Goal: Task Accomplishment & Management: Manage account settings

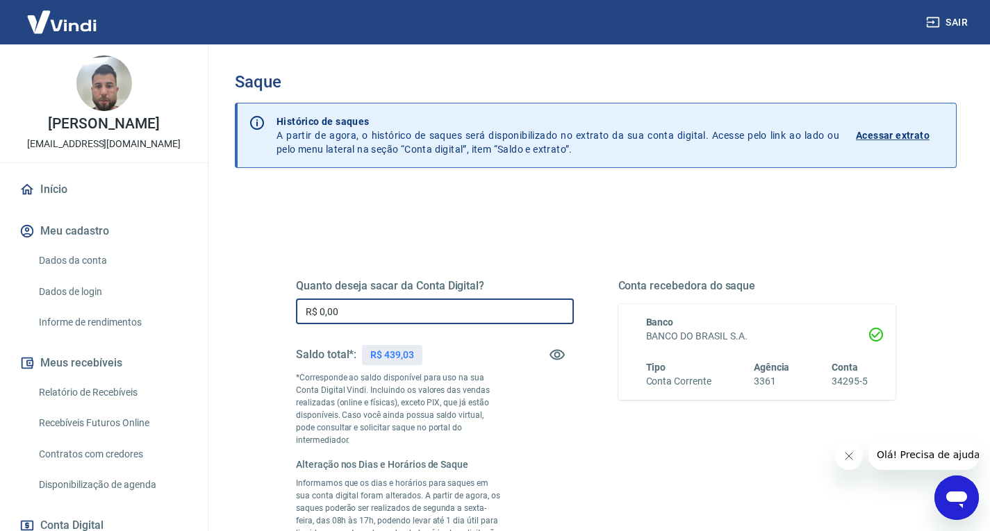
click at [364, 315] on input "R$ 0,00" at bounding box center [435, 312] width 278 height 26
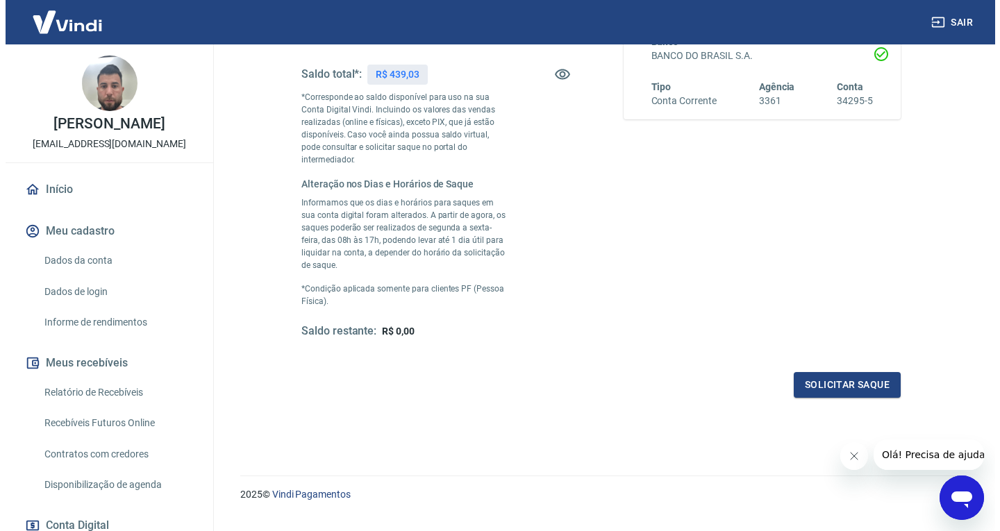
scroll to position [285, 0]
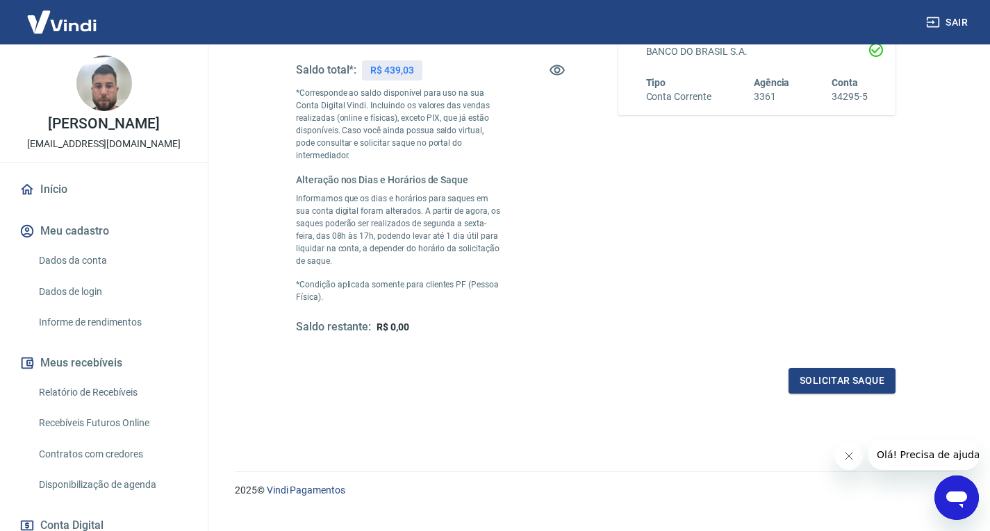
type input "R$ 439,03"
click at [843, 368] on button "Solicitar saque" at bounding box center [841, 381] width 107 height 26
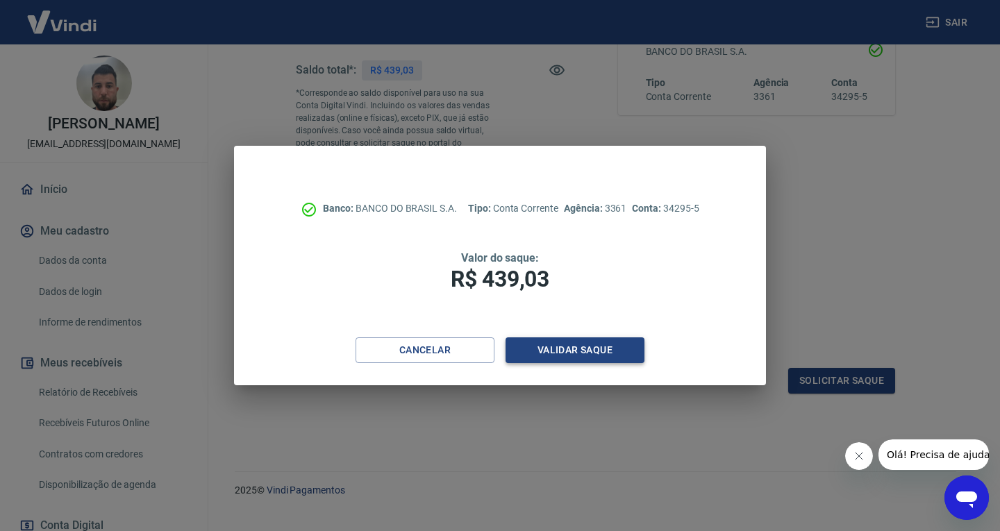
click at [567, 356] on button "Validar saque" at bounding box center [575, 351] width 139 height 26
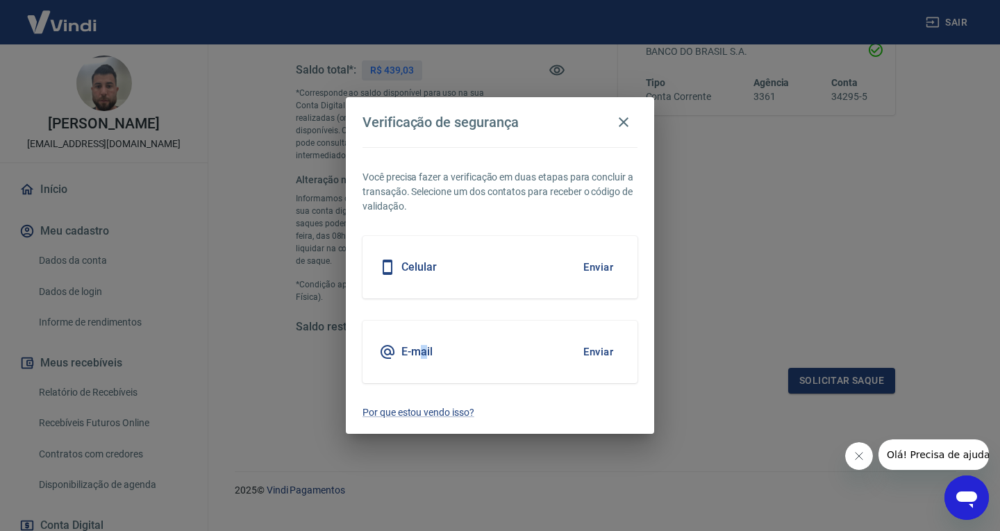
click at [424, 350] on h5 "E-mail" at bounding box center [416, 352] width 31 height 14
click at [592, 352] on button "Enviar" at bounding box center [598, 352] width 45 height 29
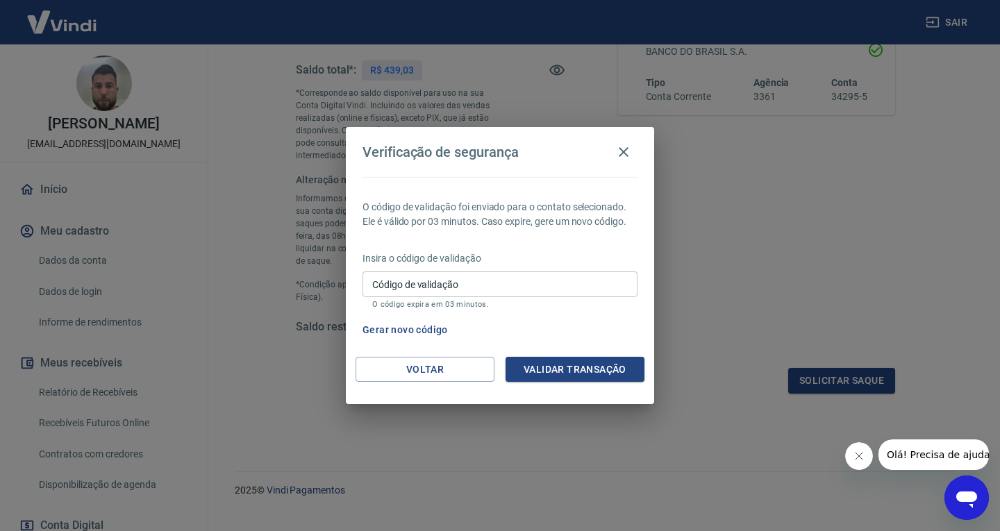
click at [417, 282] on input "Código de validação" at bounding box center [500, 285] width 275 height 26
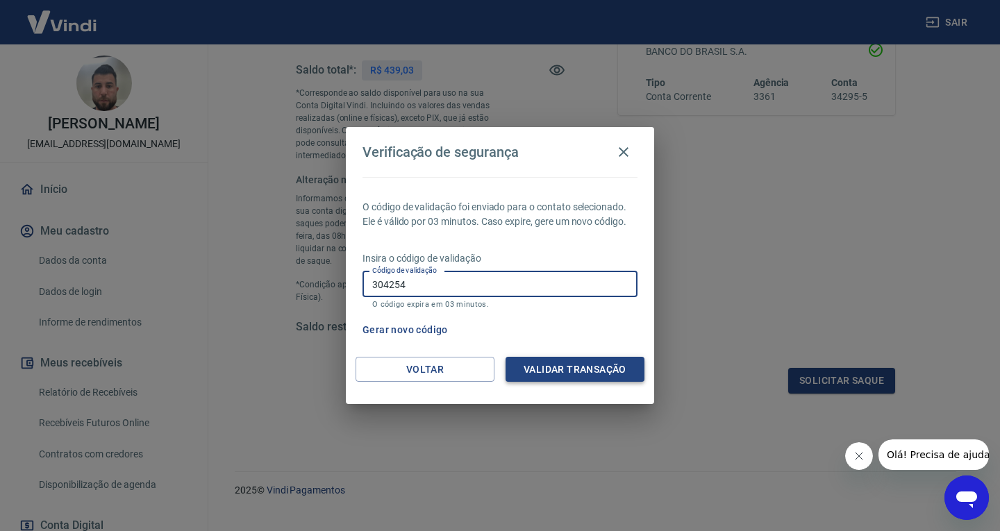
type input "304254"
click at [597, 373] on button "Validar transação" at bounding box center [575, 370] width 139 height 26
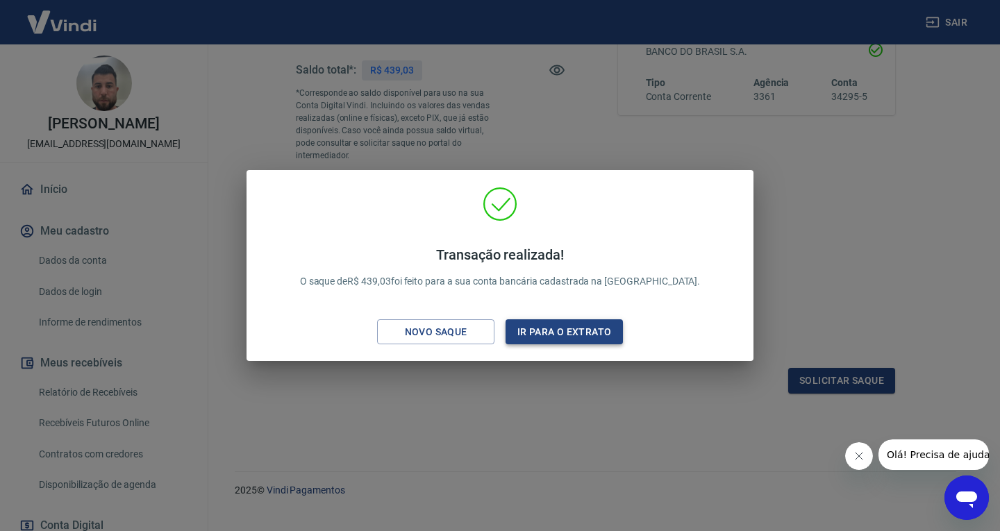
click at [551, 324] on button "Ir para o extrato" at bounding box center [564, 333] width 117 height 26
